Goal: Information Seeking & Learning: Learn about a topic

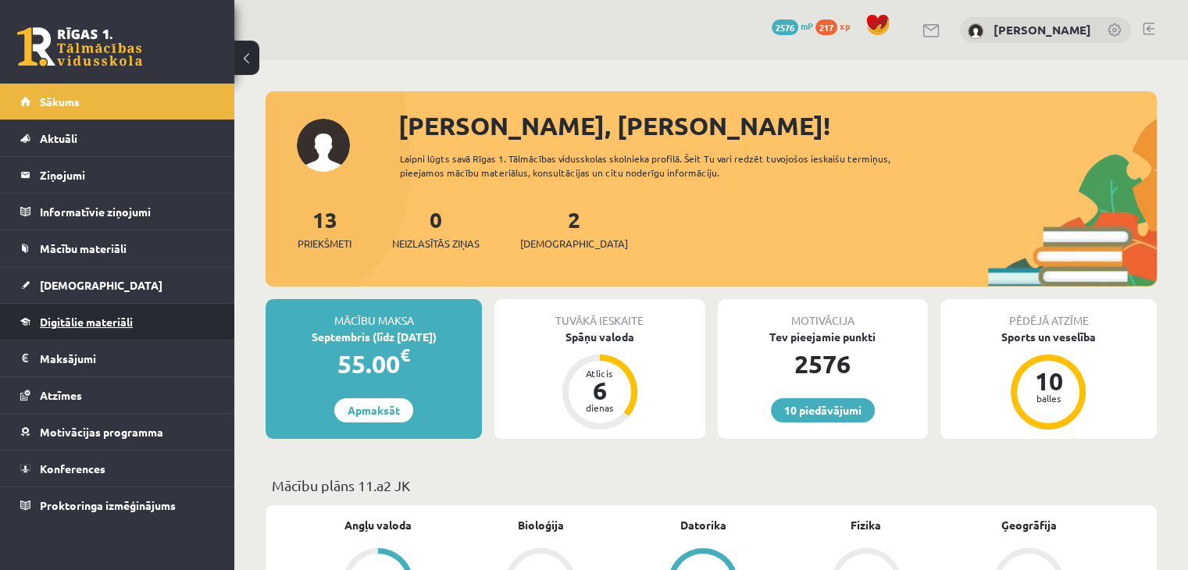
click at [104, 319] on span "Digitālie materiāli" at bounding box center [86, 322] width 93 height 14
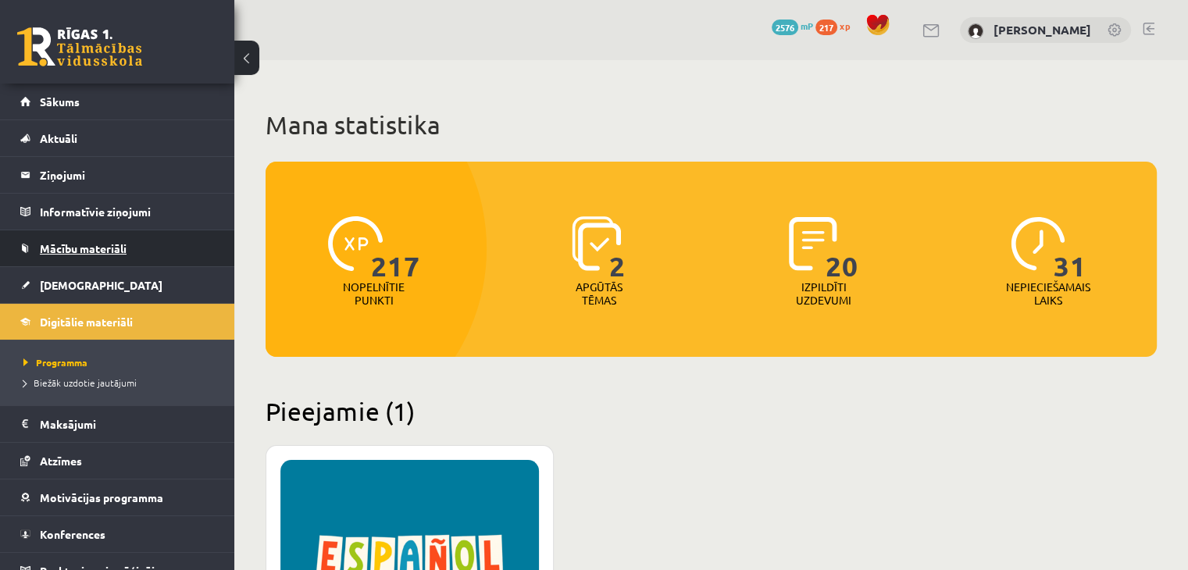
click at [116, 251] on span "Mācību materiāli" at bounding box center [83, 248] width 87 height 14
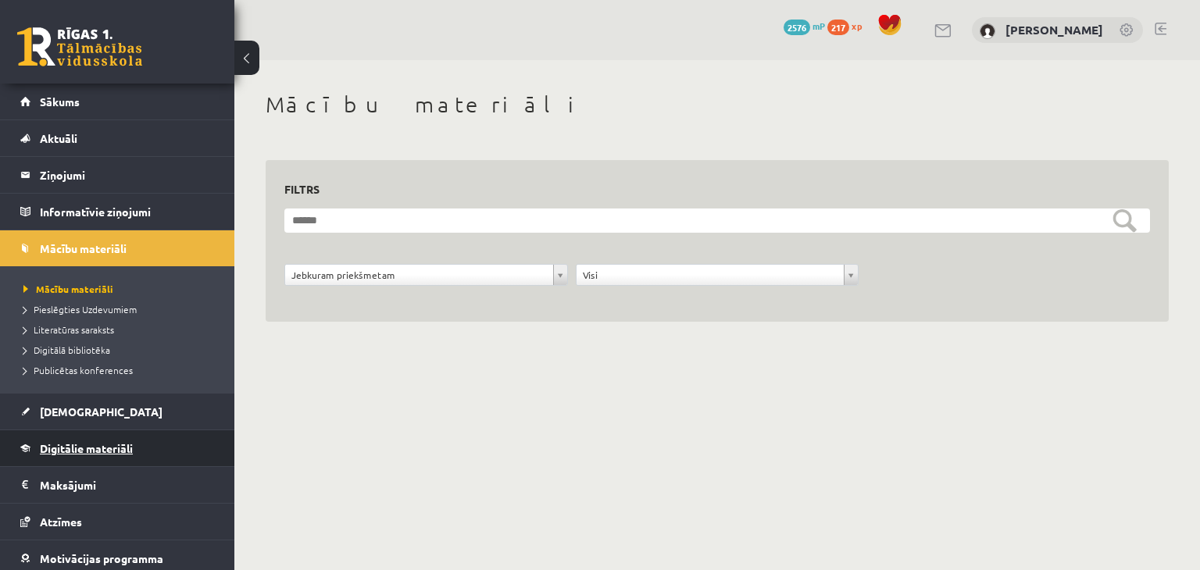
click at [120, 439] on link "Digitālie materiāli" at bounding box center [117, 448] width 194 height 36
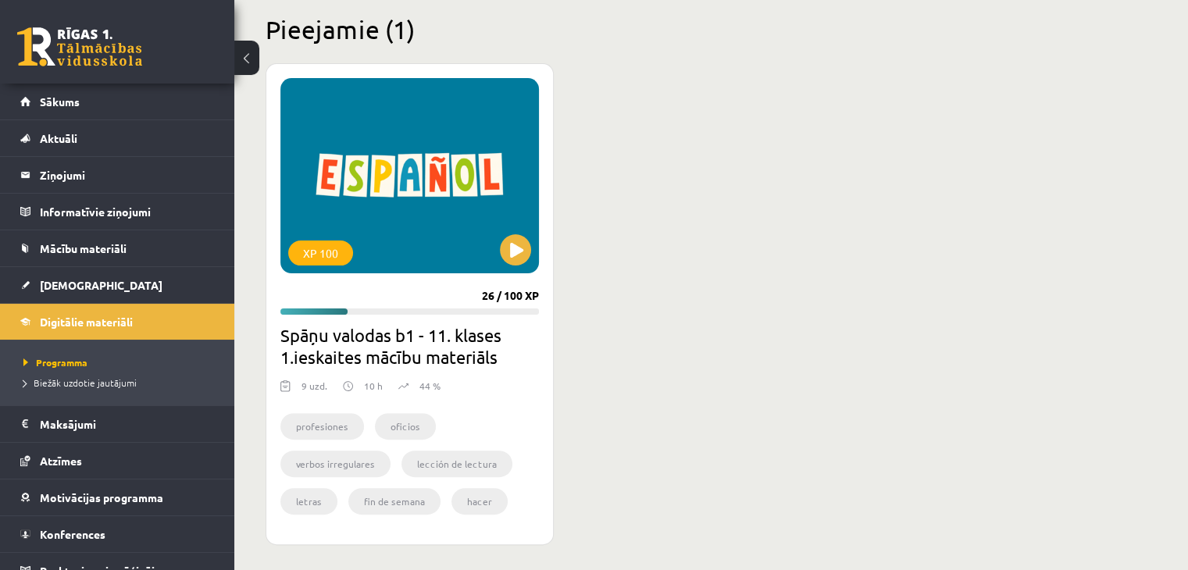
scroll to position [391, 0]
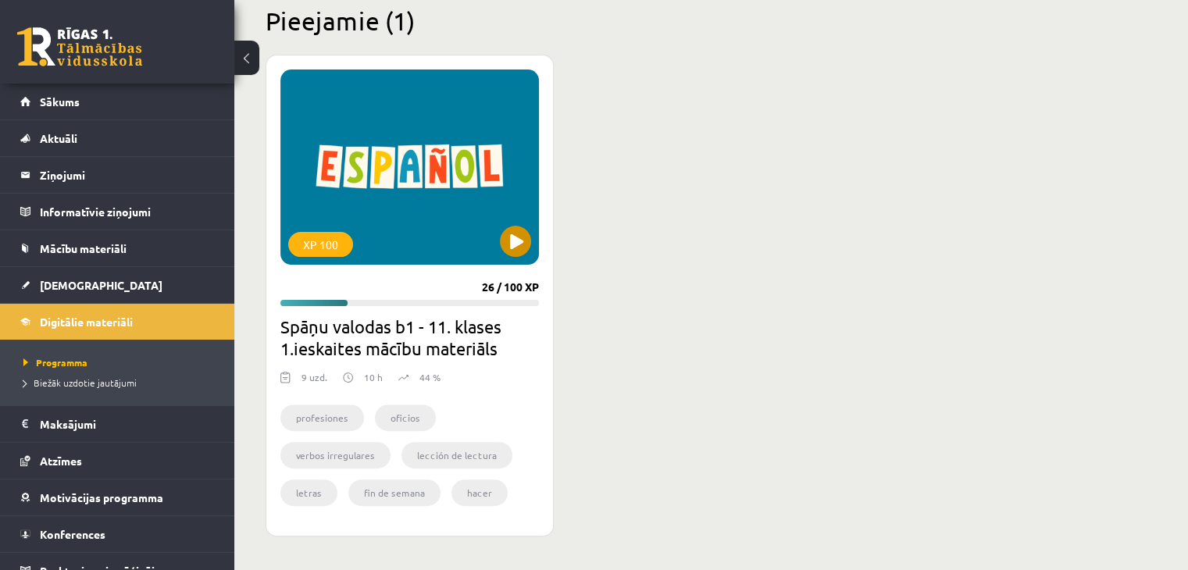
click at [491, 248] on div "XP 100" at bounding box center [409, 167] width 259 height 195
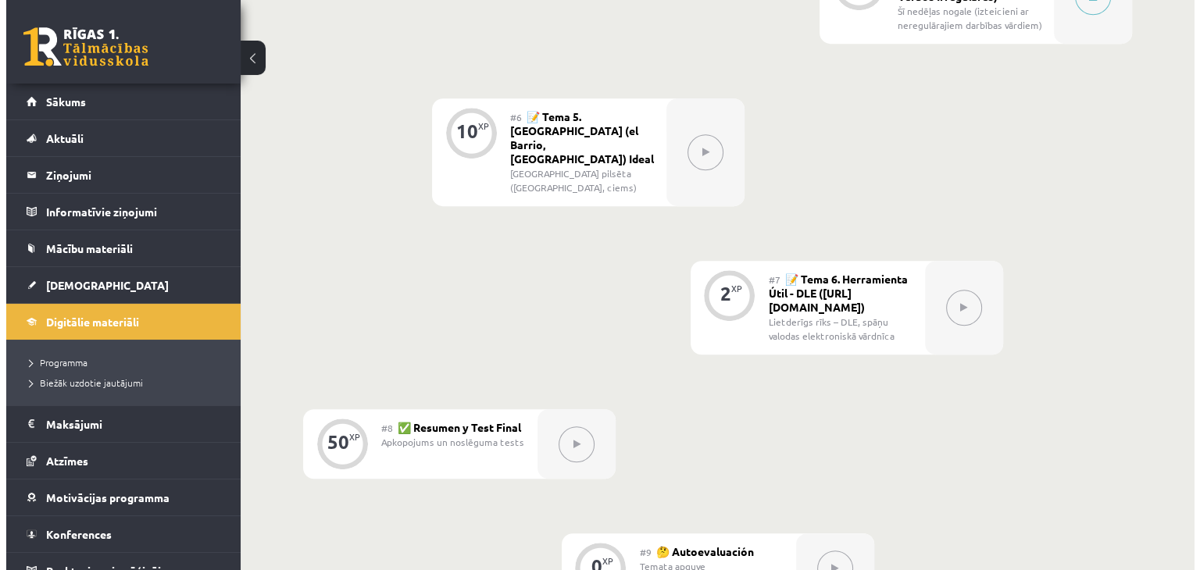
scroll to position [937, 0]
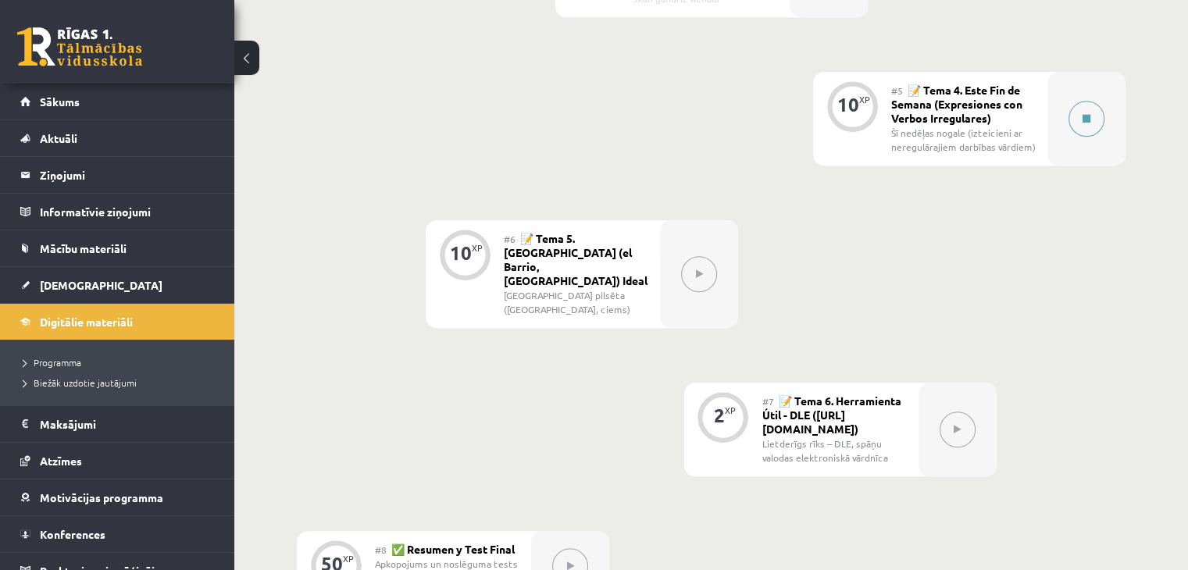
click at [1099, 116] on button at bounding box center [1086, 119] width 36 height 36
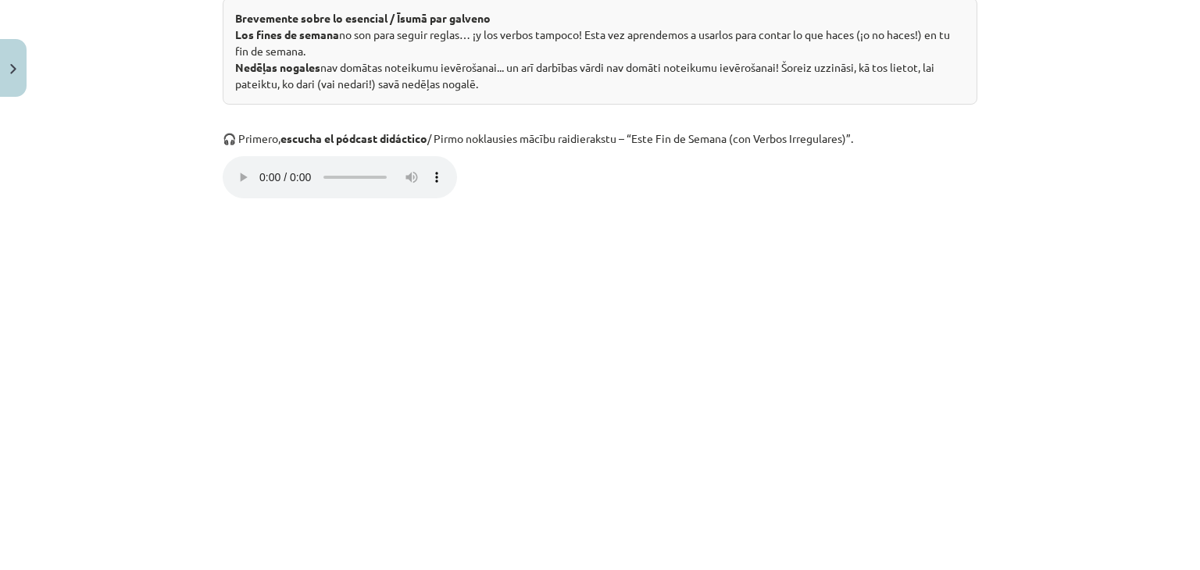
scroll to position [703, 0]
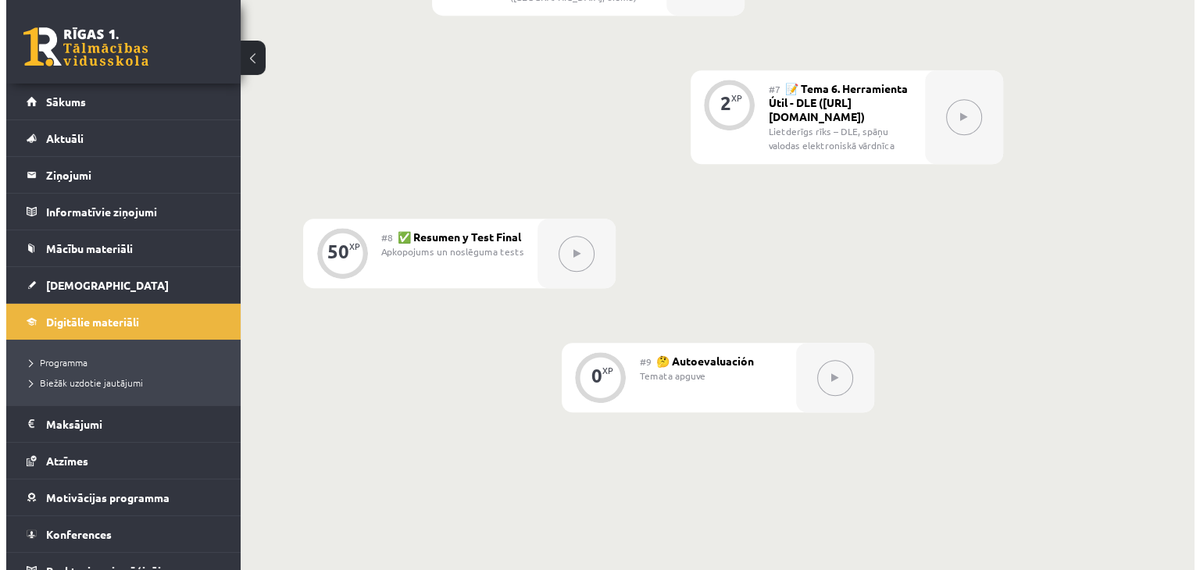
scroll to position [937, 0]
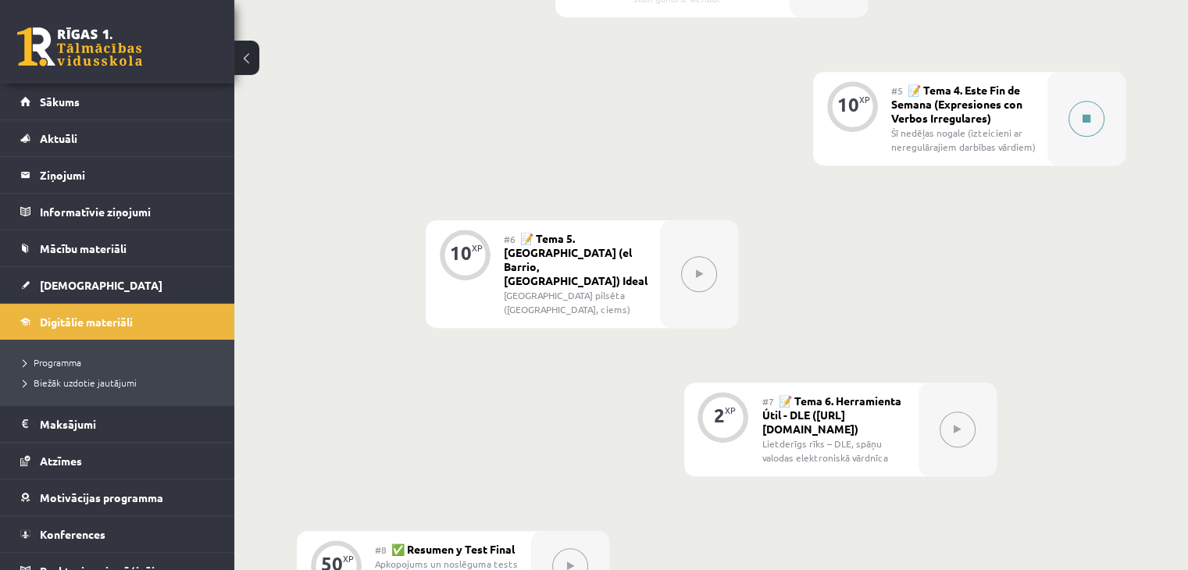
click at [1090, 107] on button at bounding box center [1086, 119] width 36 height 36
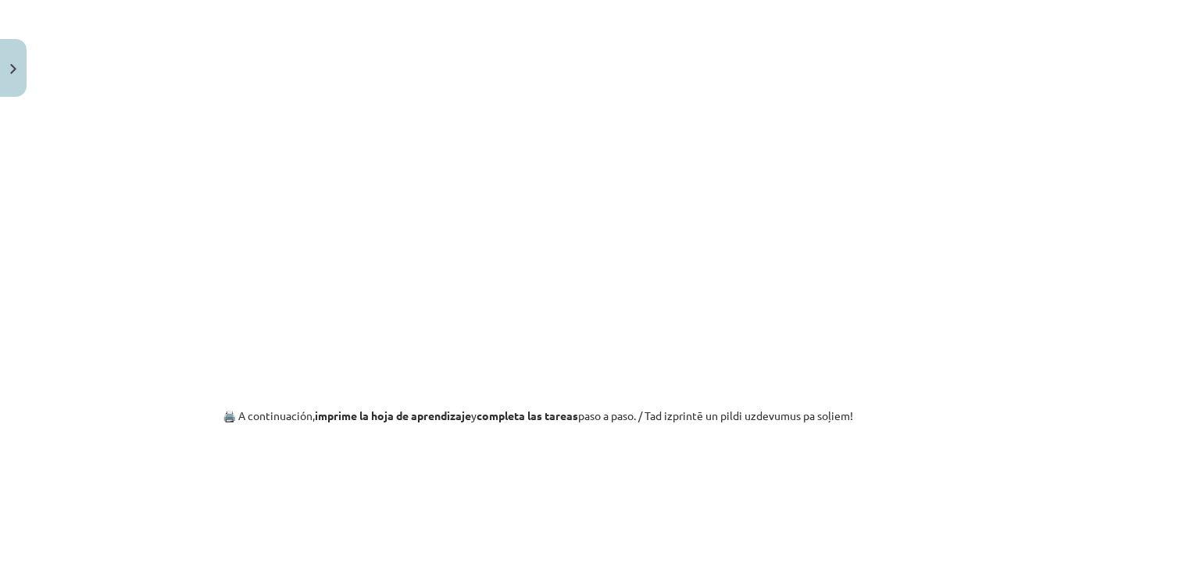
scroll to position [4374, 0]
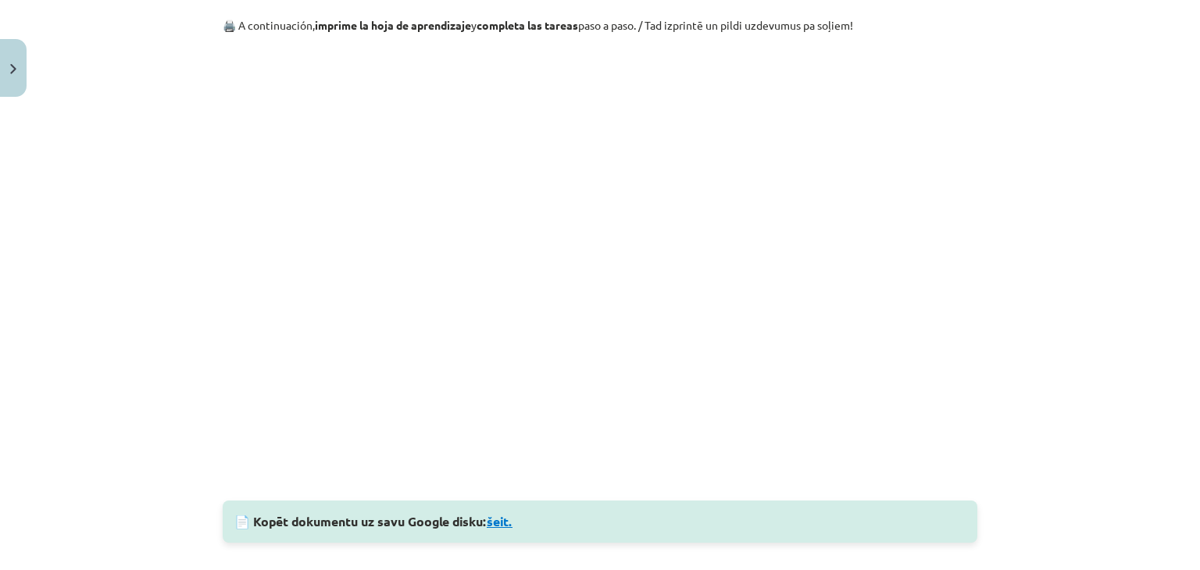
click at [494, 521] on link "šeit." at bounding box center [500, 521] width 26 height 16
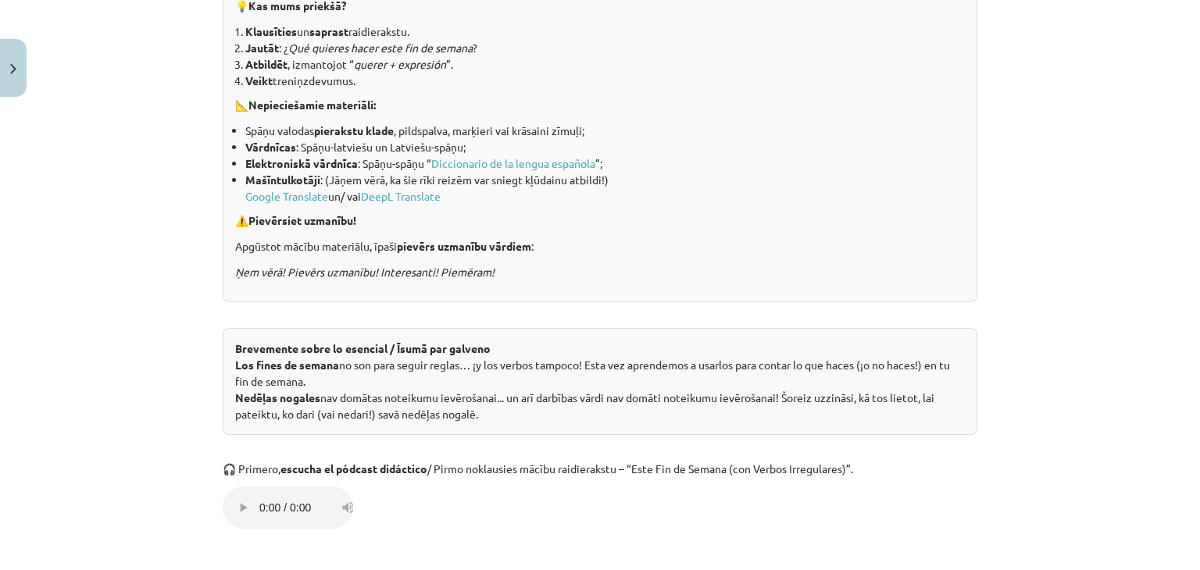
scroll to position [469, 0]
